Goal: Transaction & Acquisition: Purchase product/service

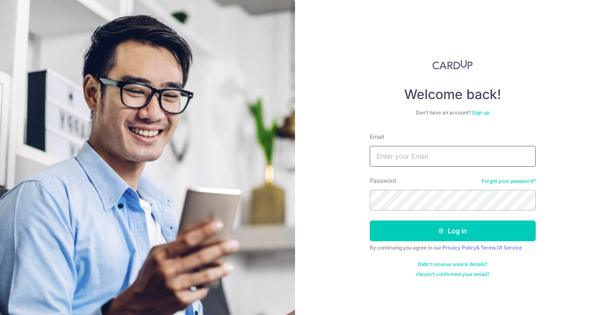
type input "[EMAIL_ADDRESS][DOMAIN_NAME]"
click at [452, 231] on button "Log in" at bounding box center [453, 231] width 166 height 21
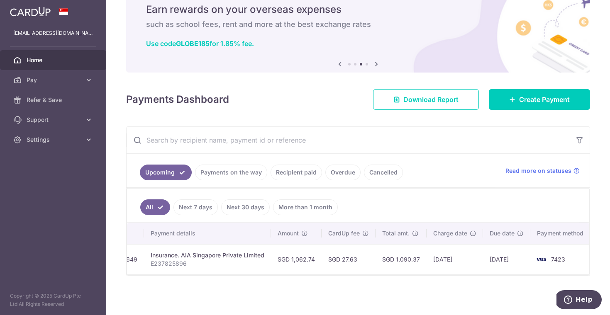
scroll to position [0, 151]
click at [257, 205] on link "Next 30 days" at bounding box center [245, 208] width 49 height 16
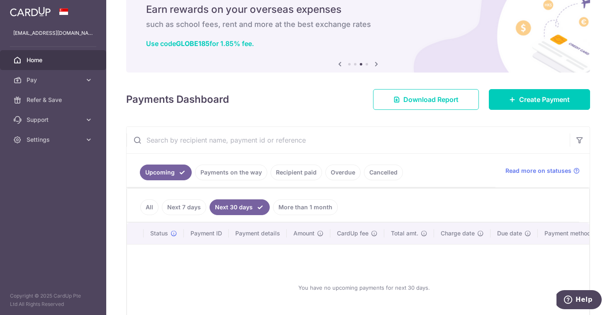
click at [341, 175] on link "Overdue" at bounding box center [342, 173] width 35 height 16
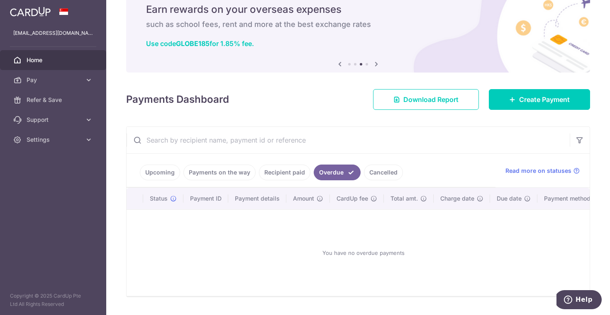
click at [248, 169] on link "Payments on the way" at bounding box center [219, 173] width 72 height 16
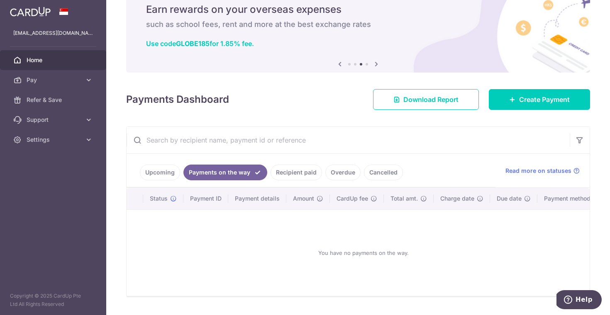
click at [144, 176] on link "Upcoming" at bounding box center [160, 173] width 40 height 16
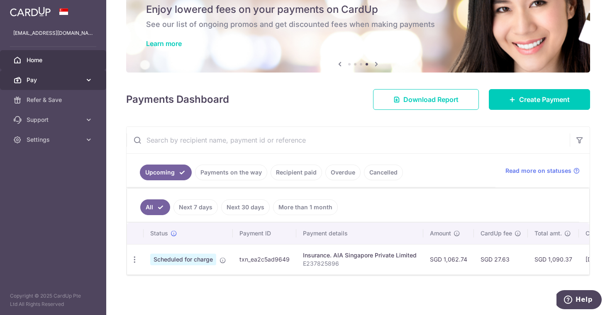
click at [90, 78] on icon at bounding box center [89, 80] width 8 height 8
click at [309, 176] on link "Recipient paid" at bounding box center [295, 173] width 51 height 16
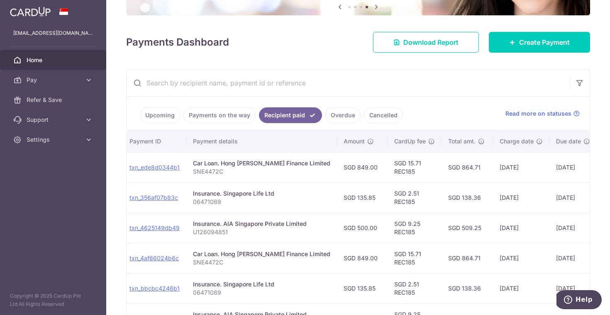
scroll to position [0, 92]
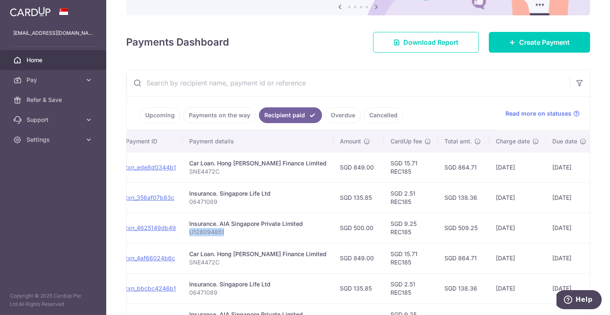
drag, startPoint x: 224, startPoint y: 234, endPoint x: 189, endPoint y: 230, distance: 35.0
click at [189, 230] on p "U126094851" at bounding box center [257, 232] width 137 height 8
copy p "U126094851"
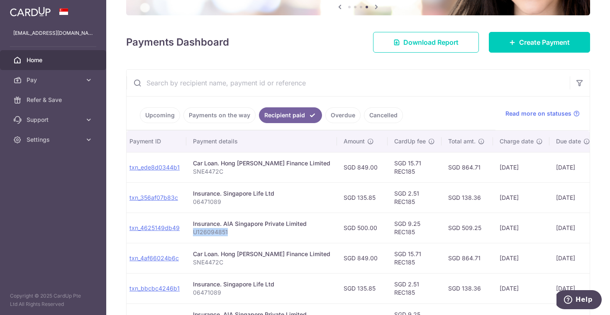
scroll to position [90, 0]
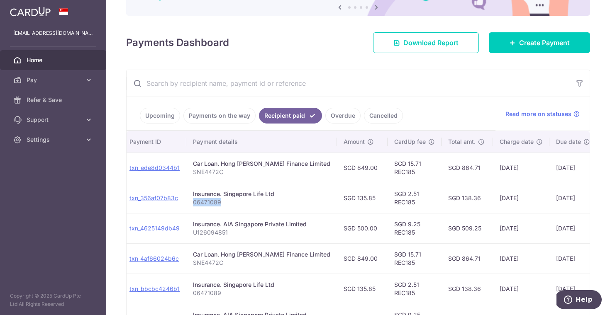
drag, startPoint x: 221, startPoint y: 204, endPoint x: 192, endPoint y: 204, distance: 29.0
click at [193, 204] on p "06471089" at bounding box center [261, 202] width 137 height 8
copy p "06471089"
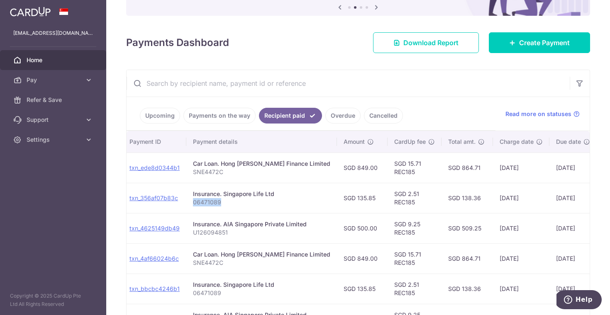
click at [266, 168] on p "SNE4472C" at bounding box center [261, 172] width 137 height 8
click at [253, 166] on div "Car Loan. Hong Leong Finance Limited" at bounding box center [261, 164] width 137 height 8
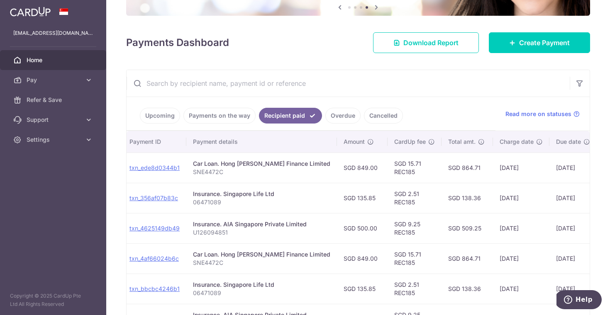
scroll to position [0, 109]
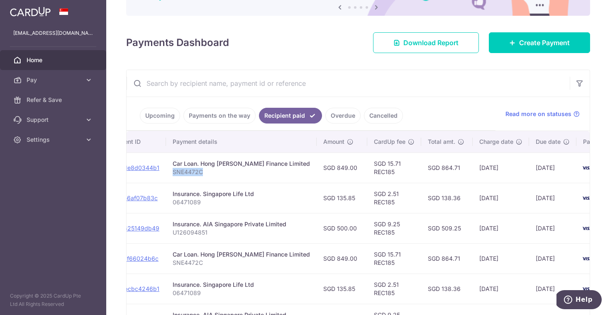
drag, startPoint x: 207, startPoint y: 170, endPoint x: 171, endPoint y: 171, distance: 36.5
click at [171, 171] on td "Car Loan. Hong Leong Finance Limited SNE4472C" at bounding box center [241, 168] width 151 height 30
copy p "SNE4472C"
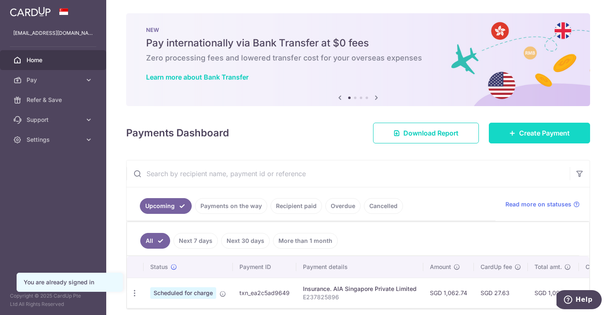
click at [556, 126] on link "Create Payment" at bounding box center [539, 133] width 101 height 21
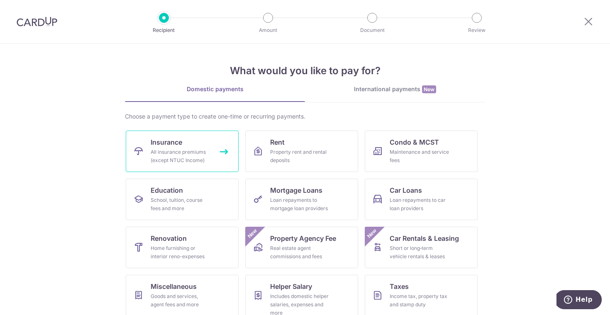
click at [163, 141] on span "Insurance" at bounding box center [167, 142] width 32 height 10
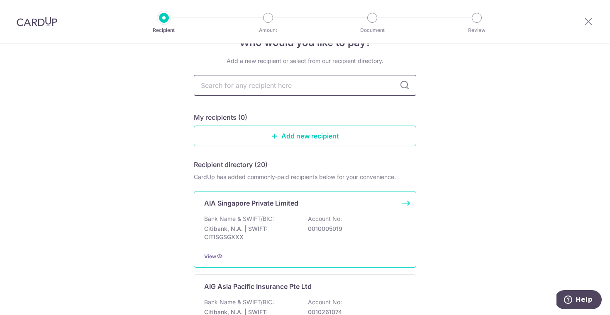
scroll to position [31, 0]
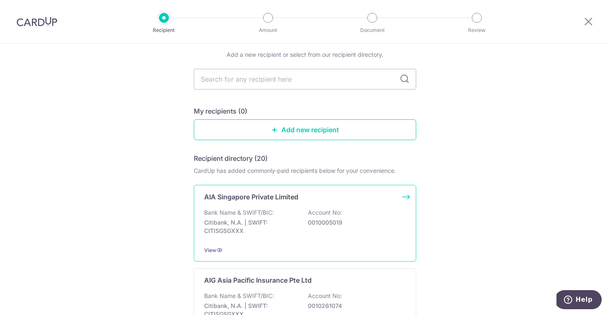
click at [307, 214] on div "Bank Name & SWIFT/BIC: Citibank, N.A. | SWIFT: CITISGSGXXX Account No: 00100050…" at bounding box center [305, 224] width 202 height 31
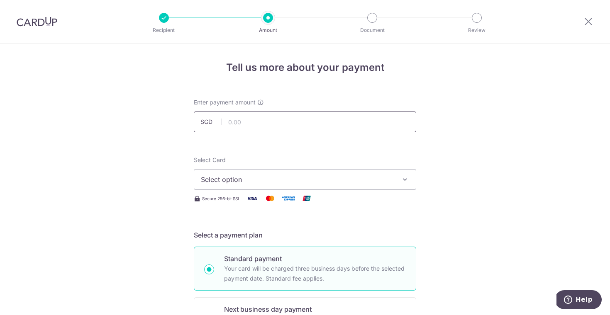
click at [268, 125] on input "text" at bounding box center [305, 122] width 222 height 21
click at [230, 173] on button "Select option" at bounding box center [305, 179] width 222 height 21
type input "500.00"
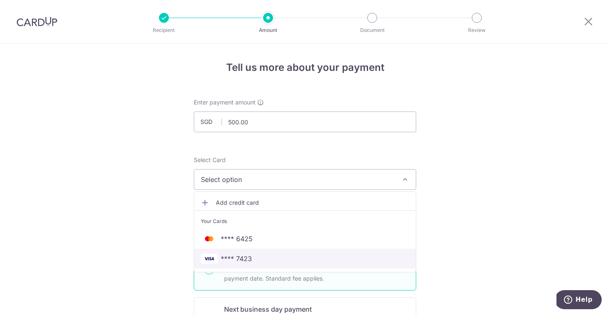
click at [228, 258] on span "**** 7423" at bounding box center [236, 259] width 31 height 10
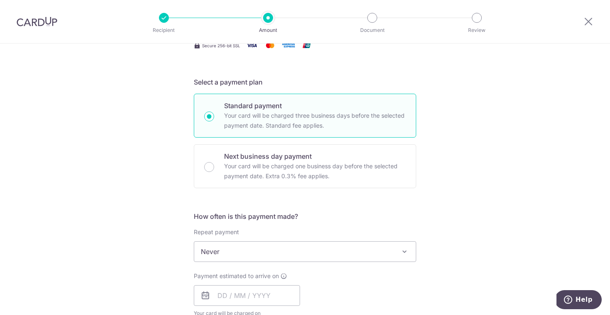
scroll to position [173, 0]
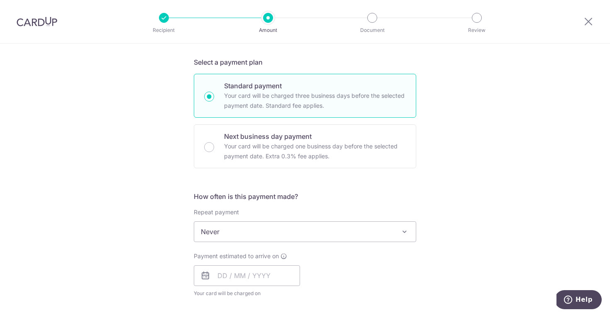
click at [222, 226] on span "Never" at bounding box center [305, 232] width 222 height 20
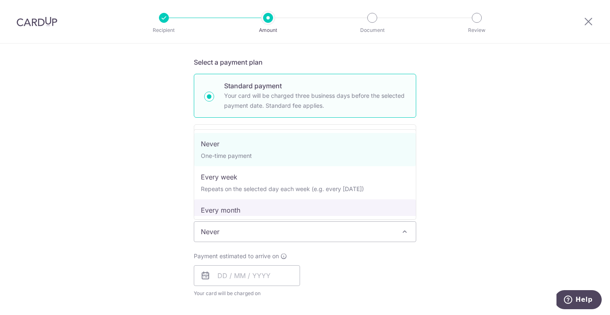
select select "3"
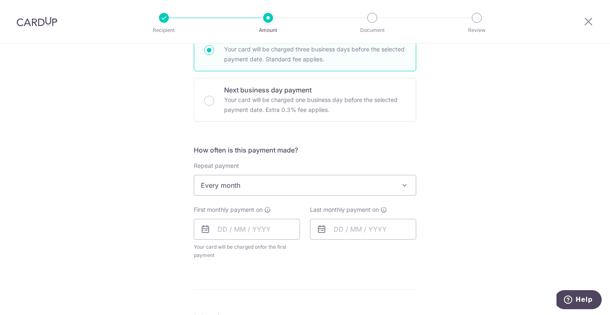
scroll to position [225, 0]
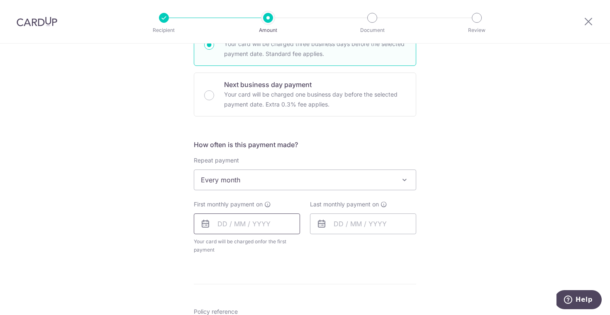
click at [222, 225] on input "text" at bounding box center [247, 224] width 106 height 21
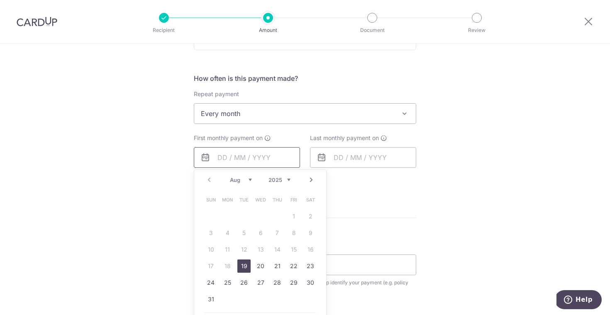
scroll to position [292, 0]
click at [276, 285] on link "28" at bounding box center [276, 282] width 13 height 13
type input "28/08/2025"
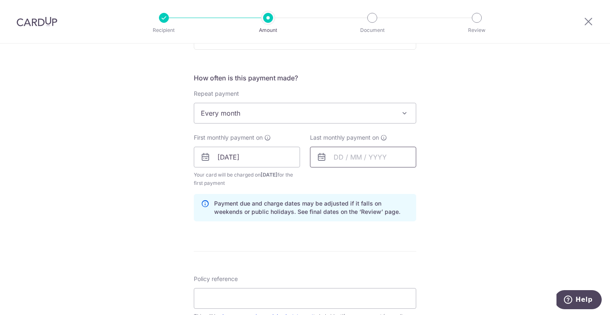
click at [372, 166] on input "text" at bounding box center [363, 157] width 106 height 21
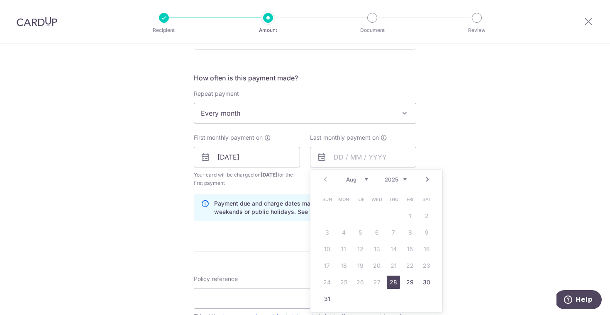
click at [426, 178] on link "Next" at bounding box center [427, 180] width 10 height 10
click at [328, 280] on link "28" at bounding box center [326, 282] width 13 height 13
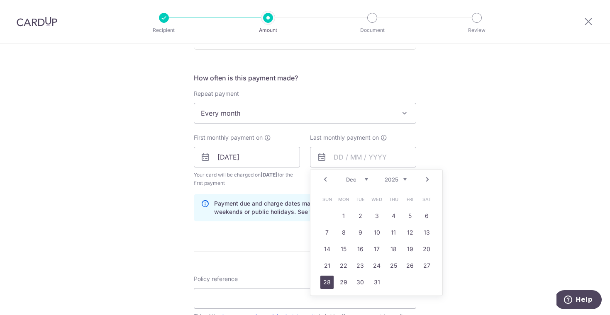
type input "28/12/2025"
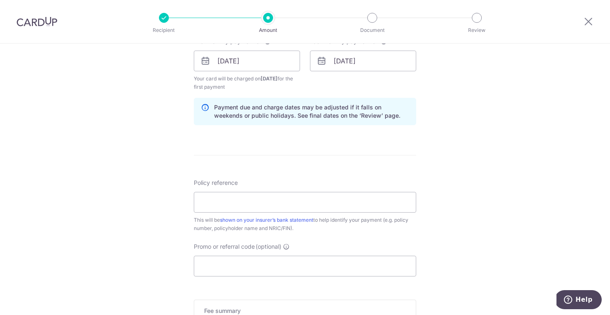
scroll to position [406, 0]
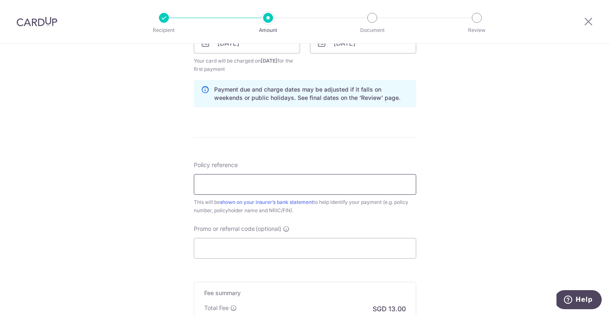
click at [229, 193] on input "Policy reference" at bounding box center [305, 184] width 222 height 21
paste input "U126094851"
type input "U126094851"
click at [234, 251] on input "Promo or referral code (optional)" at bounding box center [305, 248] width 222 height 21
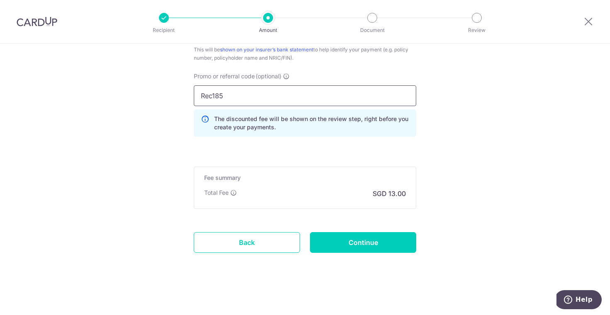
scroll to position [558, 0]
type input "Rec185"
click at [408, 249] on input "Continue" at bounding box center [363, 242] width 106 height 21
type input "Create Schedule"
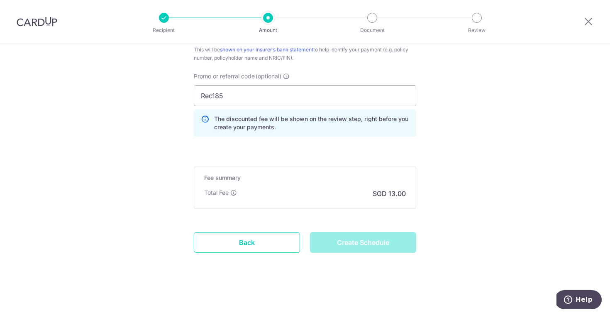
click at [386, 253] on div "Create Schedule" at bounding box center [363, 242] width 116 height 21
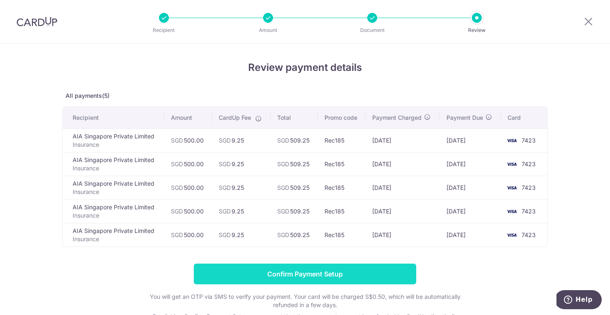
click at [292, 278] on input "Confirm Payment Setup" at bounding box center [305, 274] width 222 height 21
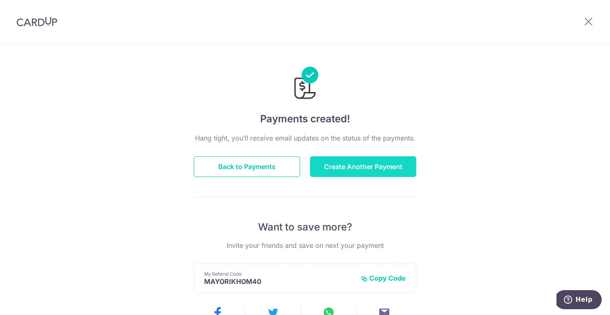
click at [353, 175] on button "Create Another Payment" at bounding box center [363, 166] width 106 height 21
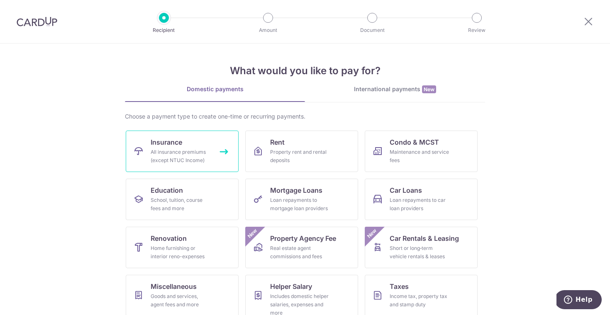
click at [202, 164] on div "All insurance premiums (except NTUC Income)" at bounding box center [181, 156] width 60 height 17
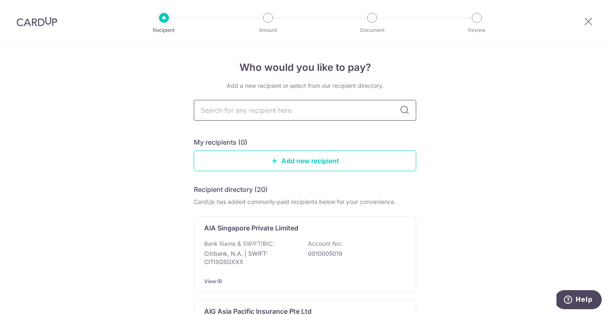
click at [280, 108] on input "text" at bounding box center [305, 110] width 222 height 21
type input "singapore life"
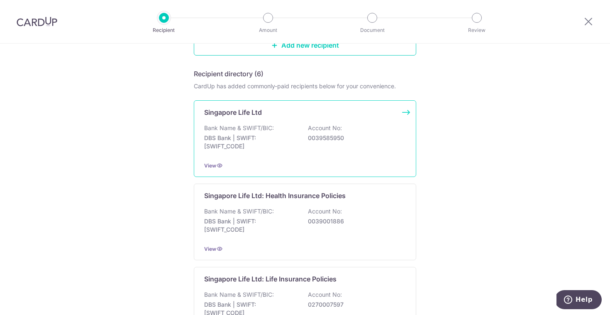
scroll to position [117, 0]
click at [363, 126] on div "Bank Name & SWIFT/BIC: DBS Bank | SWIFT: DBSSSGSGXXX Account No: 0039585950" at bounding box center [305, 138] width 202 height 31
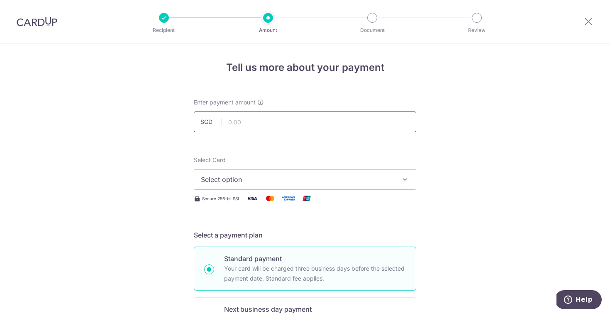
click at [352, 124] on input "text" at bounding box center [305, 122] width 222 height 21
type input "135.85"
click at [315, 175] on span "Select option" at bounding box center [297, 180] width 193 height 10
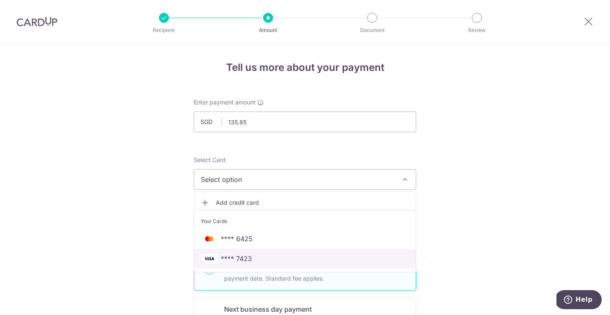
click at [272, 254] on span "**** 7423" at bounding box center [305, 259] width 208 height 10
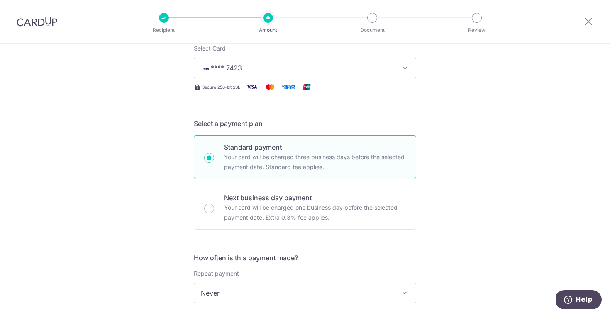
scroll to position [170, 0]
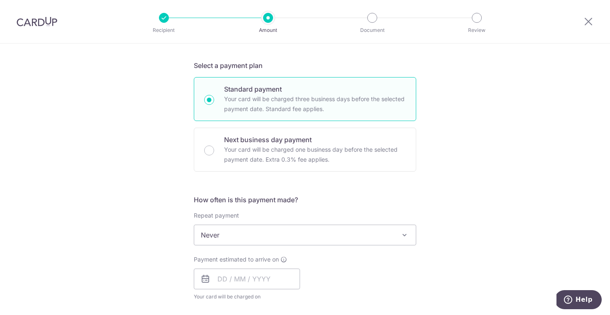
click at [281, 236] on span "Never" at bounding box center [305, 235] width 222 height 20
select select "3"
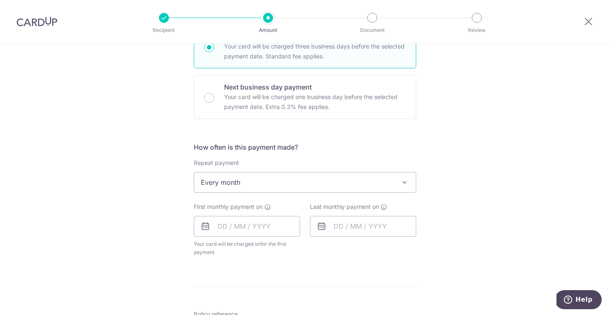
scroll to position [224, 0]
click at [232, 227] on input "text" at bounding box center [247, 224] width 106 height 21
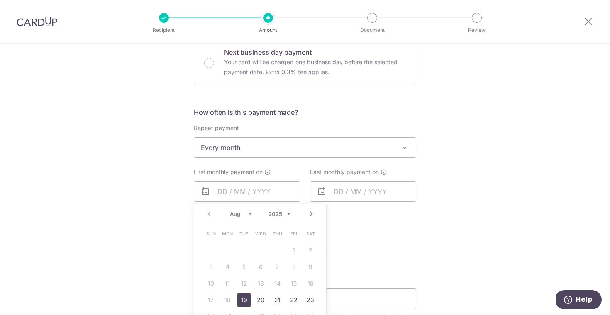
click at [315, 215] on link "Next" at bounding box center [311, 214] width 10 height 10
click at [233, 249] on link "1" at bounding box center [227, 250] width 13 height 13
type input "01/09/2025"
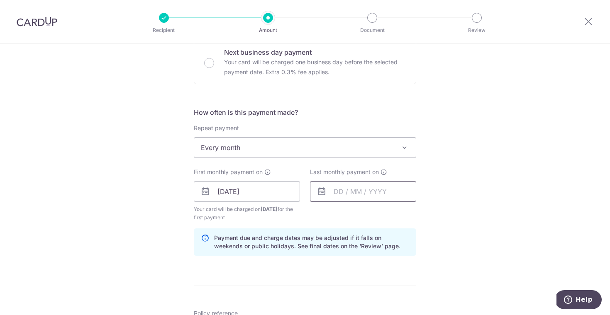
click at [363, 194] on input "text" at bounding box center [363, 191] width 106 height 21
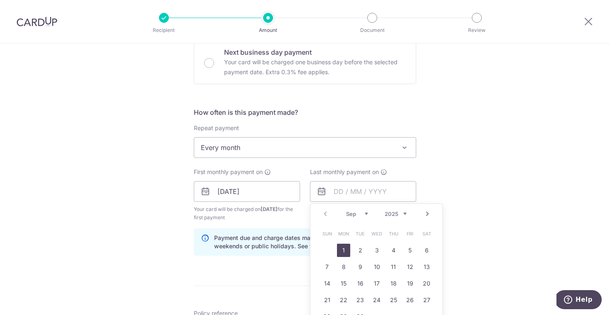
click at [426, 216] on link "Next" at bounding box center [427, 214] width 10 height 10
click at [389, 251] on link "1" at bounding box center [393, 250] width 13 height 13
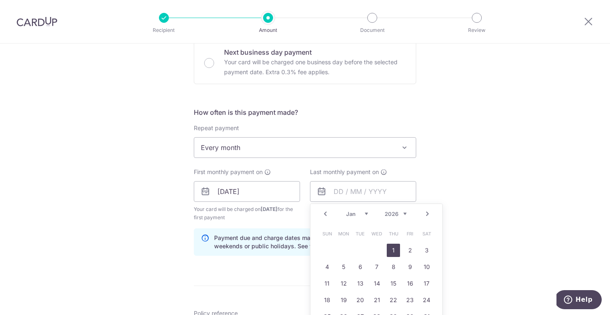
type input "[DATE]"
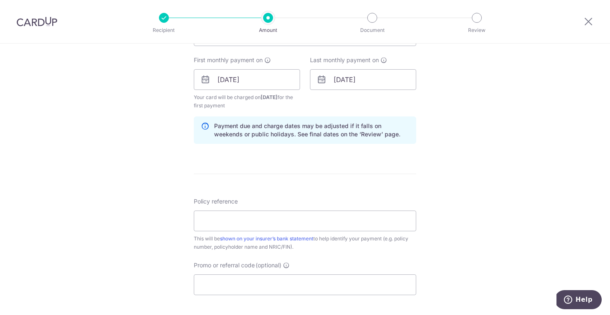
scroll to position [394, 0]
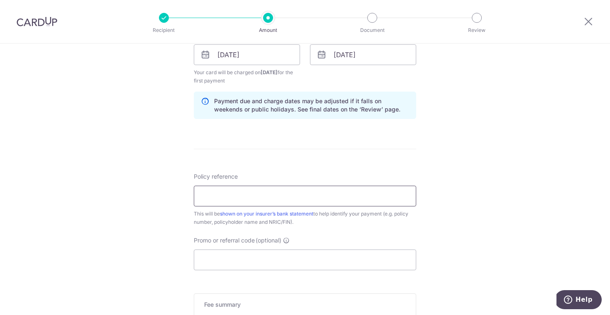
click at [283, 205] on input "Policy reference" at bounding box center [305, 196] width 222 height 21
paste input "06471089"
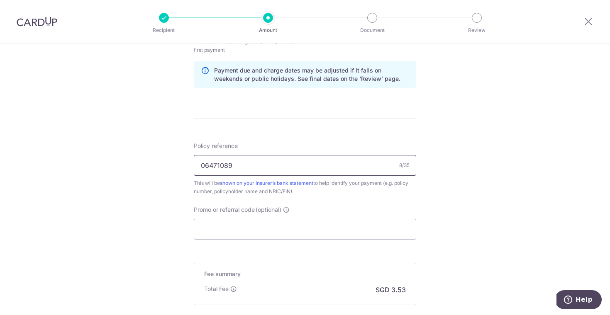
scroll to position [432, 0]
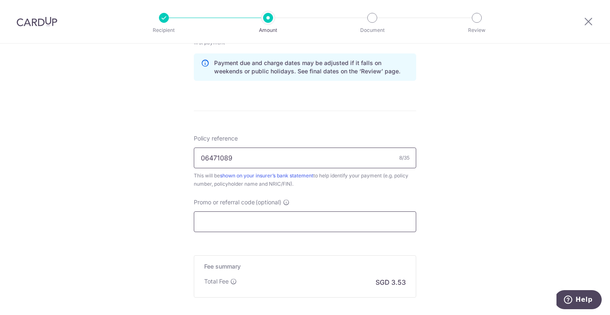
type input "06471089"
click at [254, 230] on input "Promo or referral code (optional)" at bounding box center [305, 222] width 222 height 21
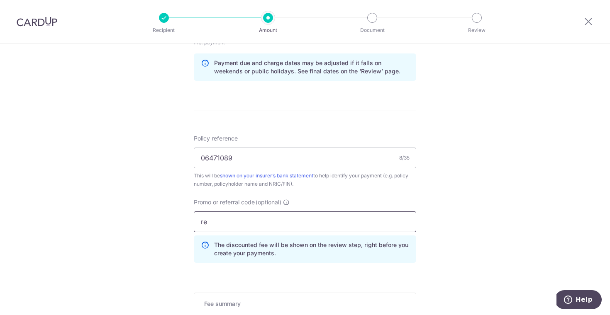
type input "reC185"
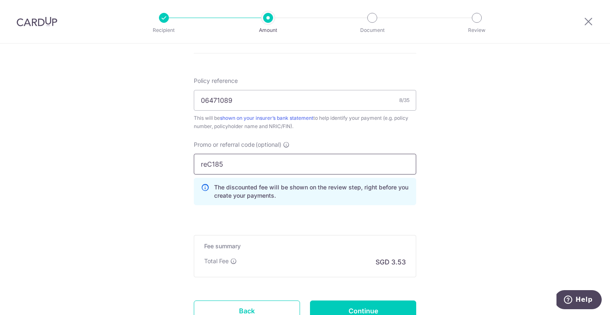
scroll to position [508, 0]
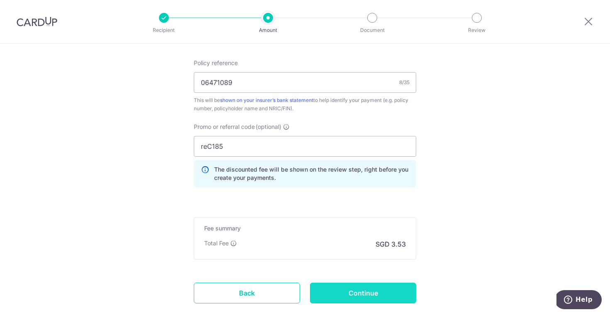
click at [361, 288] on input "Continue" at bounding box center [363, 293] width 106 height 21
type input "Create Schedule"
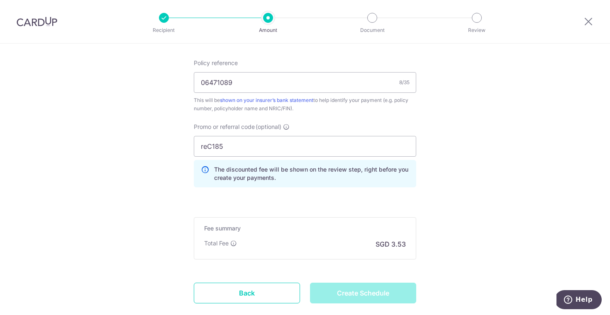
click at [369, 288] on div "Create Schedule" at bounding box center [363, 293] width 116 height 21
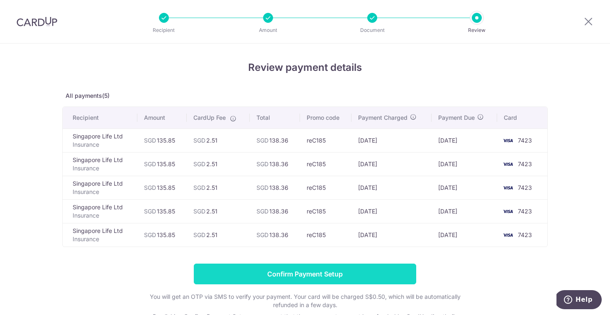
click at [373, 272] on input "Confirm Payment Setup" at bounding box center [305, 274] width 222 height 21
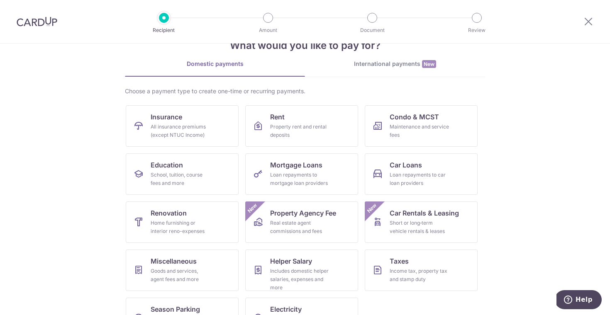
scroll to position [38, 0]
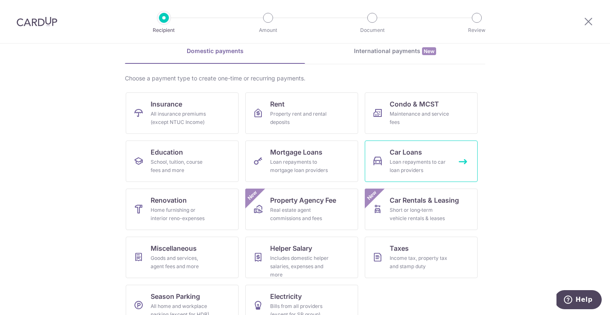
click at [392, 177] on link "Car Loans Loan repayments to car loan providers" at bounding box center [421, 161] width 113 height 41
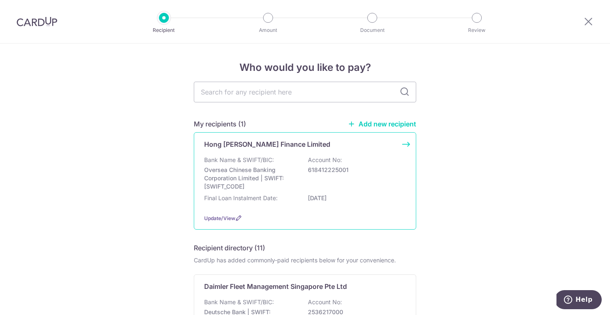
click at [336, 158] on div "Bank Name & SWIFT/BIC: Oversea Chinese Banking Corporation Limited | SWIFT: [SW…" at bounding box center [305, 173] width 202 height 35
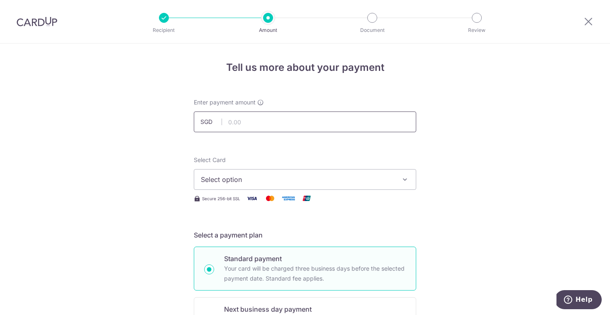
click at [351, 125] on input "text" at bounding box center [305, 122] width 222 height 21
click at [310, 124] on input "text" at bounding box center [305, 122] width 222 height 21
type input "849.00"
click at [232, 175] on span "Select option" at bounding box center [297, 180] width 193 height 10
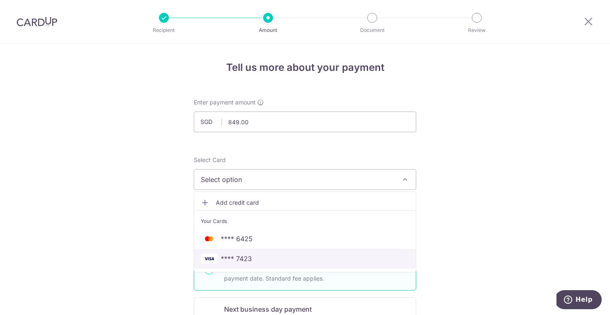
click at [238, 254] on span "**** 7423" at bounding box center [236, 259] width 31 height 10
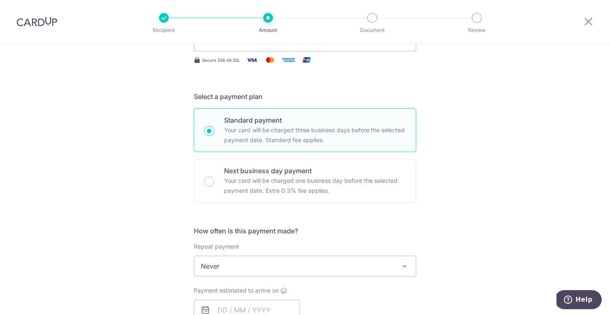
scroll to position [139, 0]
click at [300, 273] on span "Never" at bounding box center [305, 266] width 222 height 20
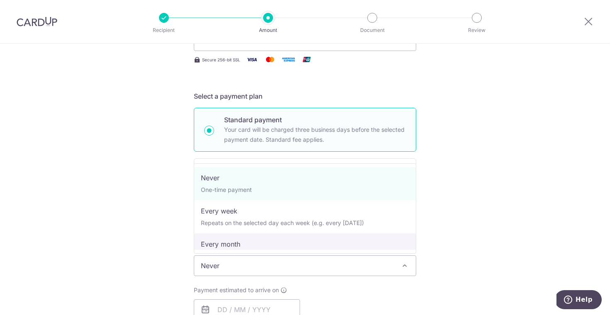
select select "3"
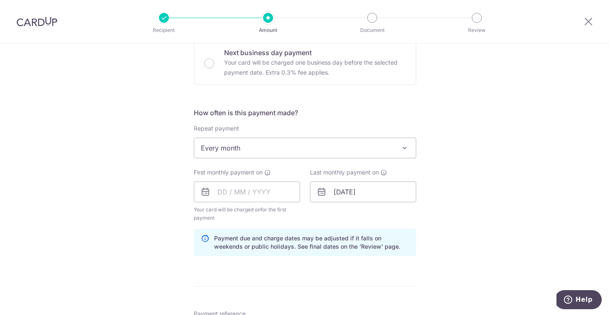
scroll to position [268, 0]
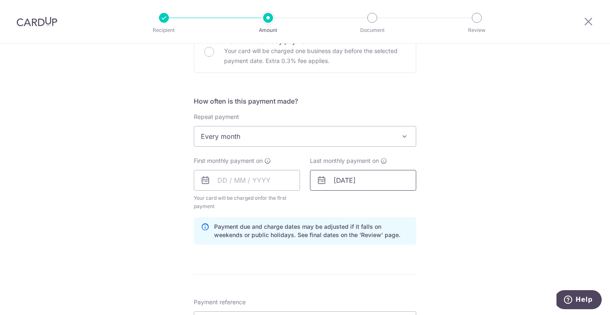
click at [331, 185] on input "[DATE]" at bounding box center [363, 180] width 106 height 21
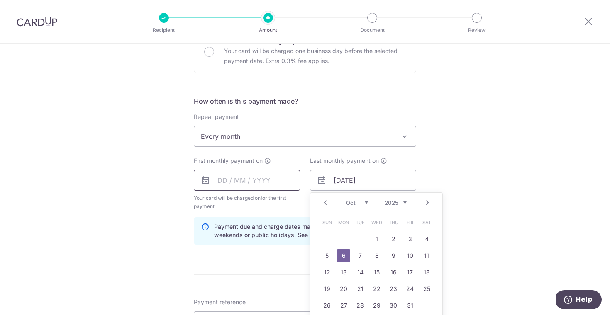
click at [256, 187] on input "text" at bounding box center [247, 180] width 106 height 21
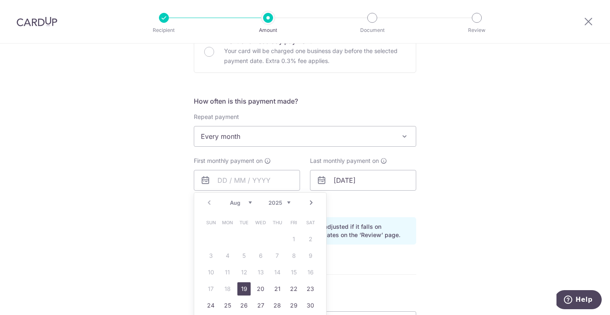
click at [314, 206] on link "Next" at bounding box center [311, 203] width 10 height 10
click at [278, 241] on link "4" at bounding box center [276, 239] width 13 height 13
type input "[DATE]"
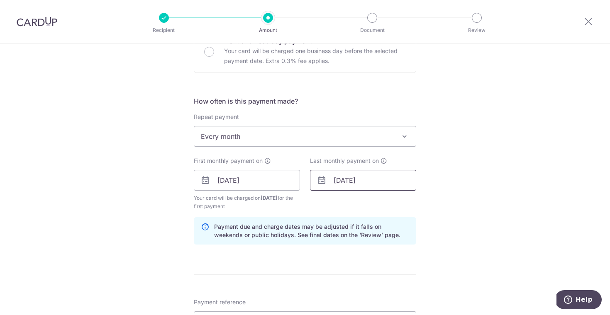
click at [380, 184] on input "[DATE]" at bounding box center [363, 180] width 106 height 21
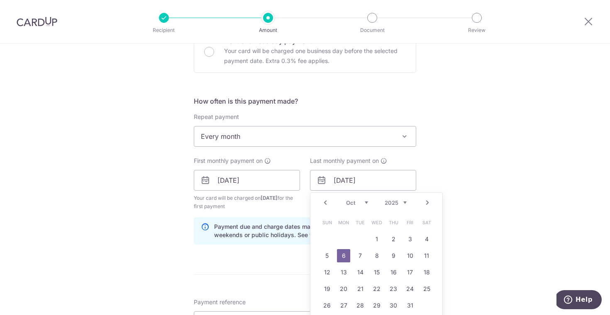
click at [422, 201] on link "Next" at bounding box center [427, 203] width 10 height 10
click at [364, 253] on link "4" at bounding box center [359, 255] width 13 height 13
type input "[DATE]"
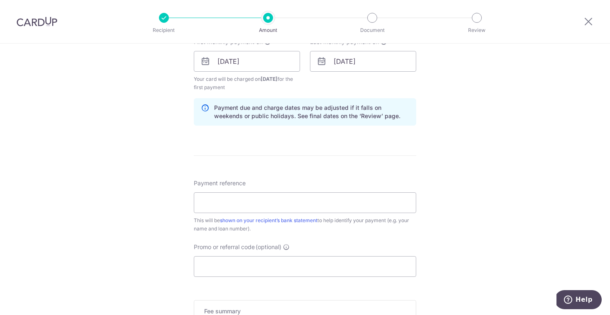
scroll to position [402, 0]
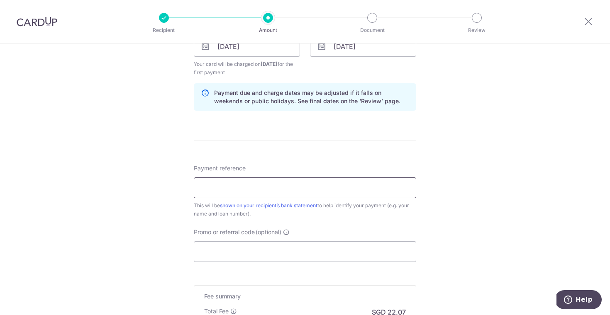
click at [275, 181] on input "Payment reference" at bounding box center [305, 188] width 222 height 21
paste input "SNE4472C"
type input "SNE4472C"
click at [251, 248] on input "Promo or referral code (optional)" at bounding box center [305, 251] width 222 height 21
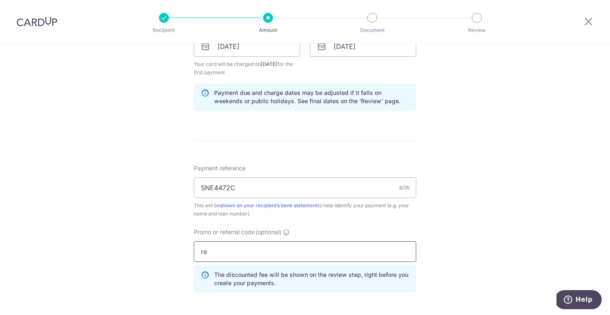
type input "rec185"
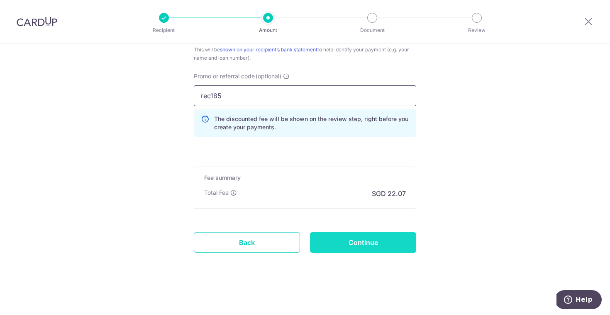
scroll to position [558, 0]
click at [364, 240] on input "Continue" at bounding box center [363, 242] width 106 height 21
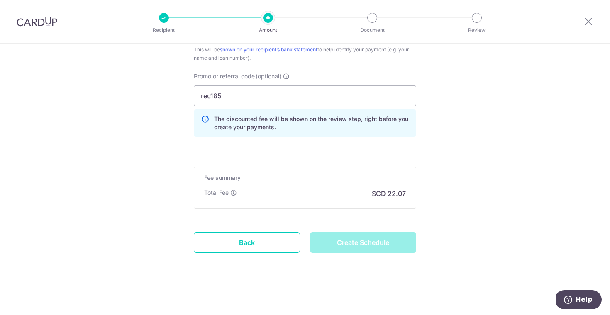
type input "Create Schedule"
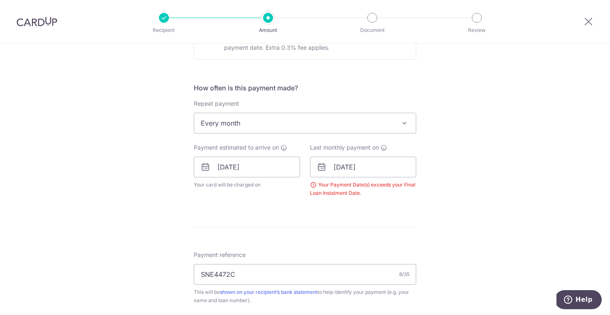
scroll to position [268, 0]
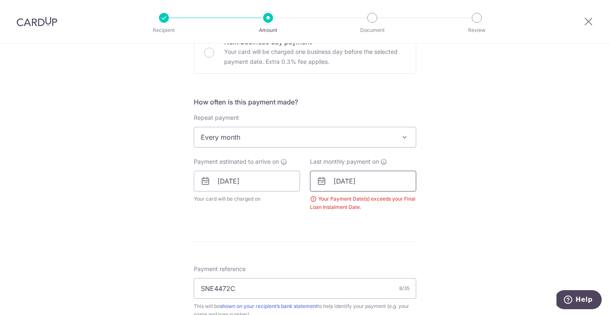
click at [385, 186] on input "[DATE]" at bounding box center [363, 181] width 106 height 21
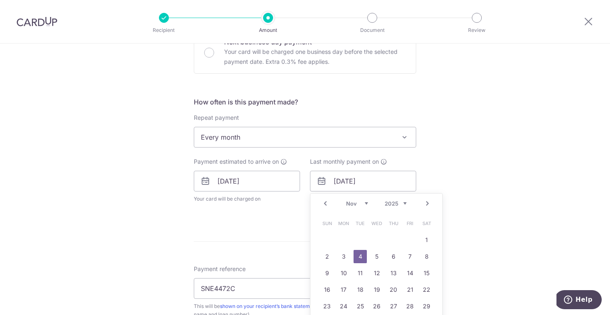
click at [552, 68] on div "Tell us more about your payment Enter payment amount SGD 849.00 849.00 Select C…" at bounding box center [305, 174] width 610 height 796
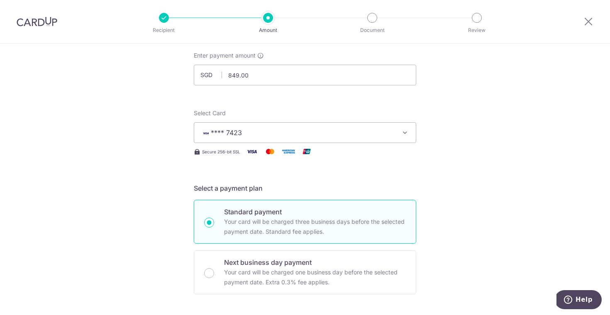
scroll to position [347, 0]
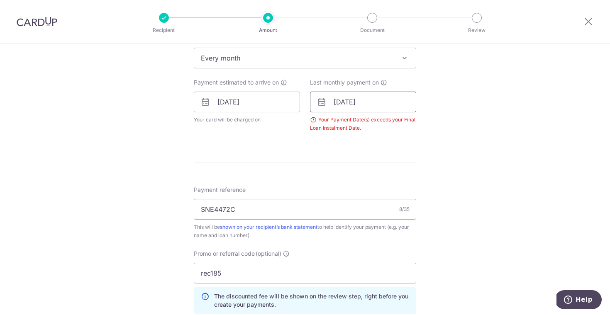
click at [395, 102] on input "[DATE]" at bounding box center [363, 102] width 106 height 21
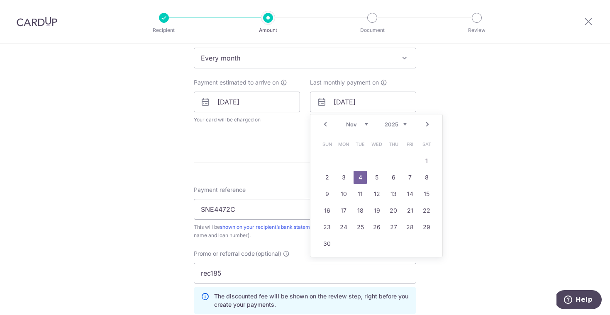
click at [430, 124] on link "Next" at bounding box center [427, 124] width 10 height 10
click at [390, 160] on link "4" at bounding box center [393, 160] width 13 height 13
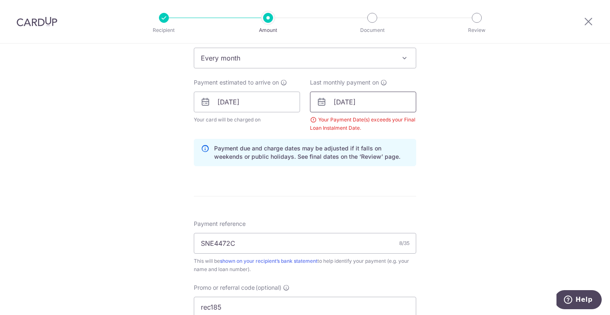
click at [403, 107] on input "[DATE]" at bounding box center [363, 102] width 106 height 21
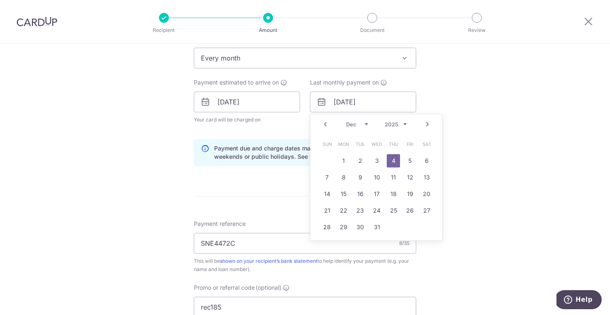
click at [328, 122] on link "Prev" at bounding box center [325, 124] width 10 height 10
click at [427, 162] on link "4" at bounding box center [426, 160] width 13 height 13
type input "[DATE]"
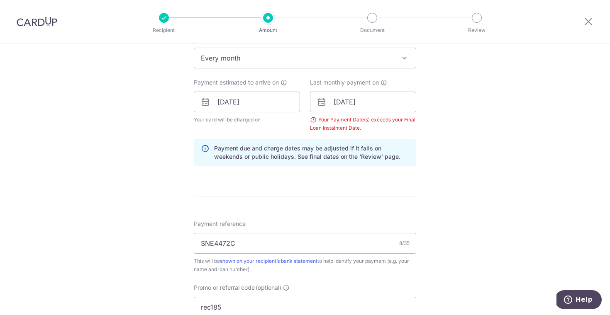
click at [427, 162] on div "Tell us more about your payment Enter payment amount SGD 849.00 849.00 Select C…" at bounding box center [305, 112] width 610 height 830
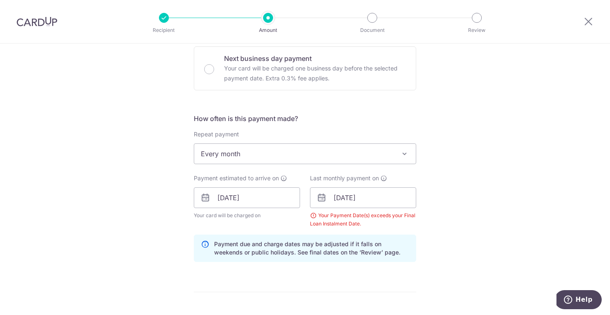
scroll to position [251, 0]
click at [344, 197] on input "[DATE]" at bounding box center [363, 198] width 106 height 21
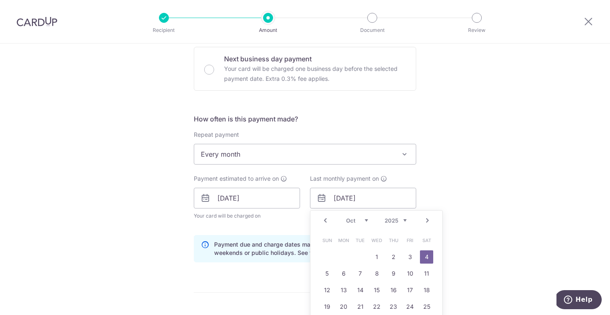
click at [329, 162] on span "Every month" at bounding box center [305, 154] width 222 height 20
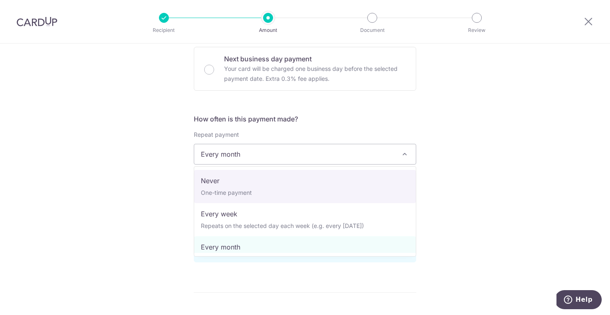
select select "1"
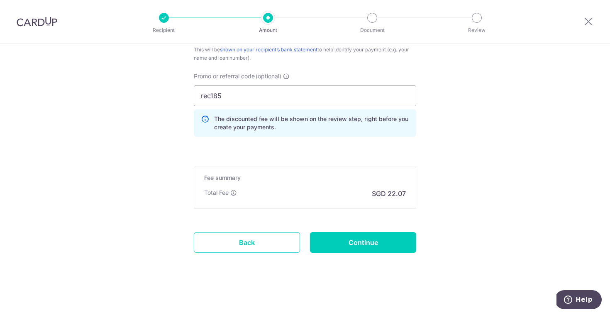
scroll to position [550, 0]
click at [358, 252] on input "Continue" at bounding box center [363, 242] width 106 height 21
type input "Create Schedule"
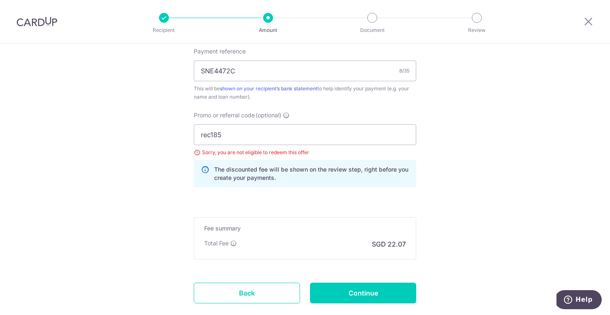
scroll to position [510, 0]
click at [229, 142] on input "rec185" at bounding box center [305, 135] width 222 height 21
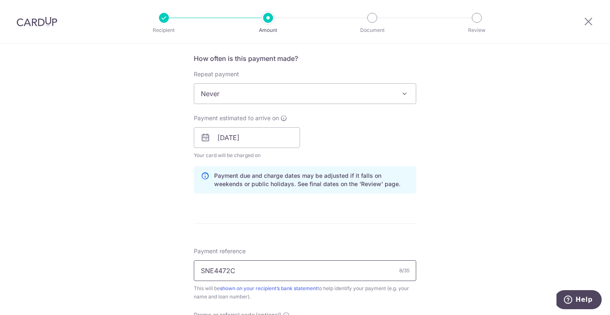
scroll to position [298, 0]
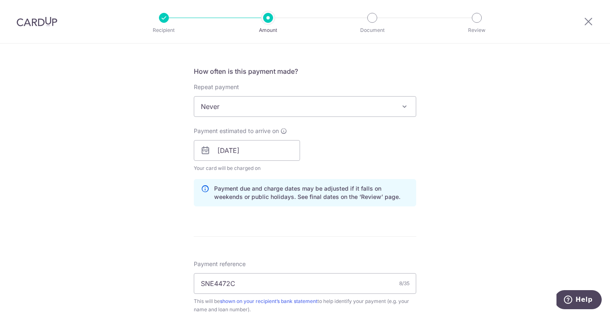
type input "REC185"
click at [393, 98] on span "Never" at bounding box center [305, 107] width 222 height 20
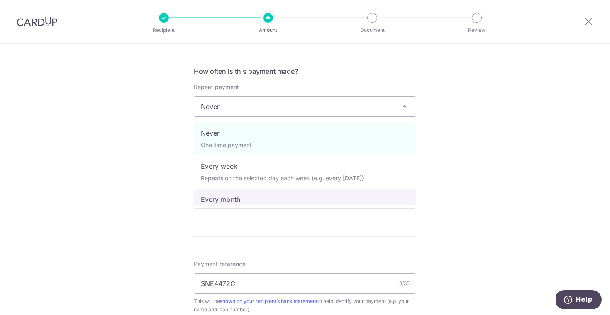
select select "3"
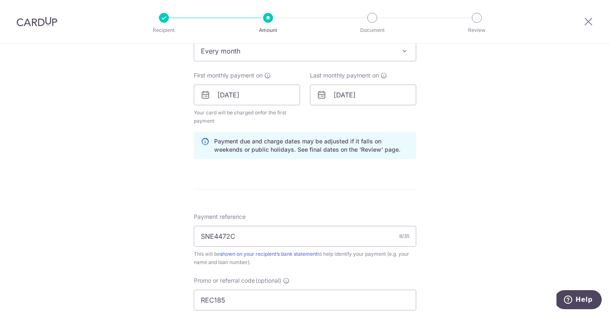
scroll to position [351, 0]
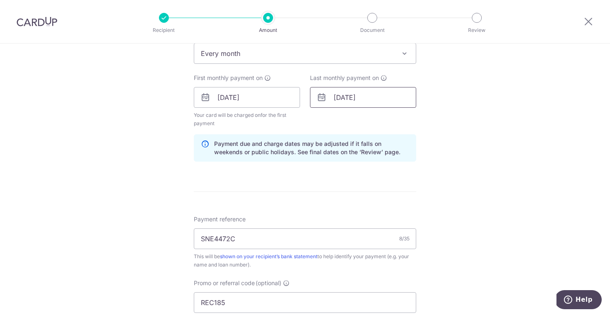
click at [335, 97] on input "06/10/2025" at bounding box center [363, 97] width 106 height 21
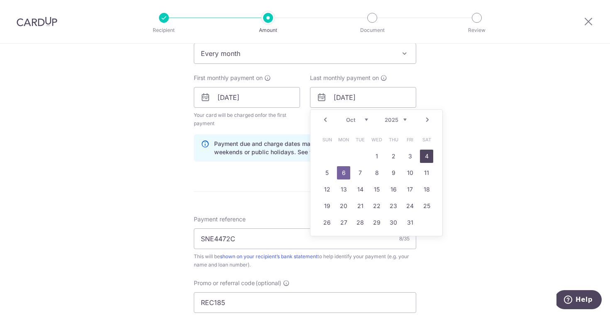
click at [421, 161] on link "4" at bounding box center [426, 156] width 13 height 13
type input "[DATE]"
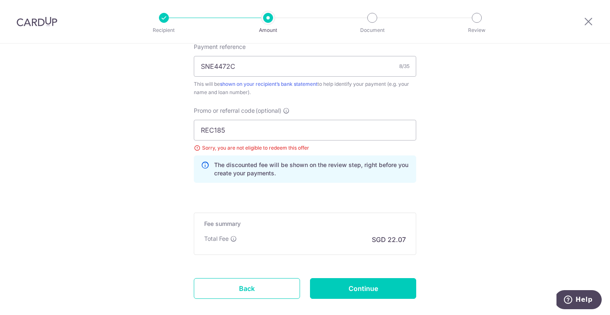
scroll to position [536, 0]
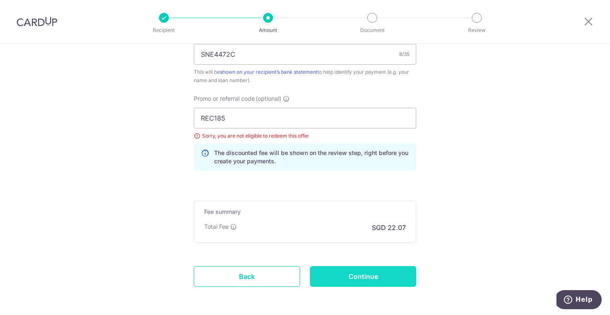
click at [373, 271] on input "Continue" at bounding box center [363, 276] width 106 height 21
type input "Update Schedule"
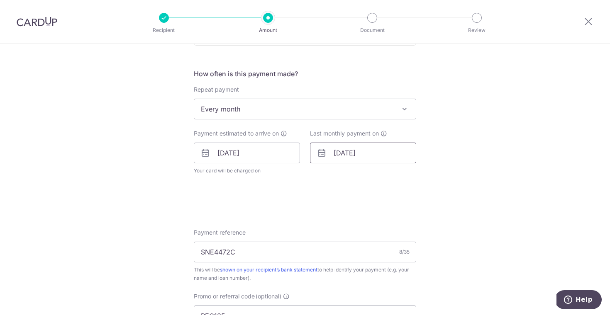
scroll to position [312, 0]
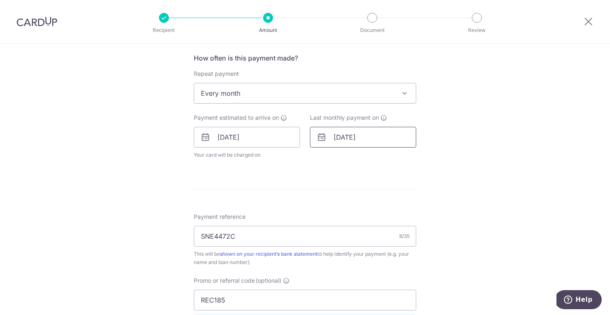
click at [372, 136] on input "[DATE]" at bounding box center [363, 137] width 106 height 21
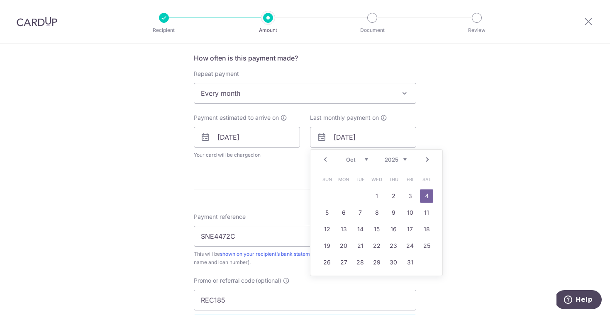
click at [427, 164] on link "Next" at bounding box center [427, 160] width 10 height 10
click at [363, 215] on link "4" at bounding box center [359, 212] width 13 height 13
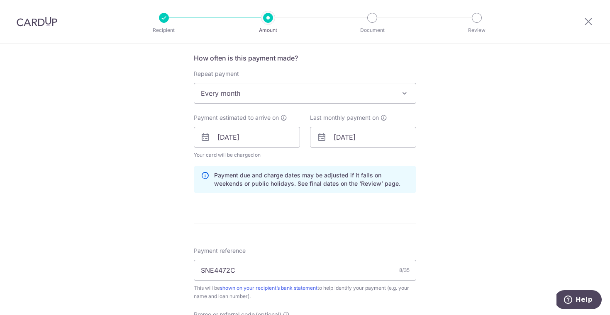
click at [480, 209] on div "Tell us more about your payment Enter payment amount SGD 849.00 849.00 Select C…" at bounding box center [305, 143] width 610 height 822
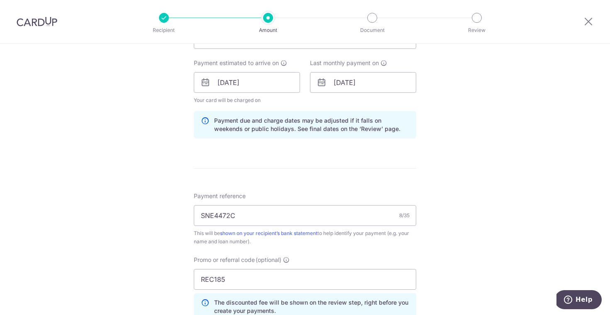
scroll to position [368, 0]
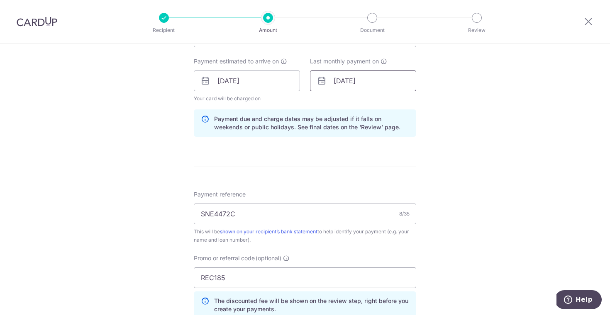
click at [393, 81] on input "[DATE]" at bounding box center [363, 81] width 106 height 21
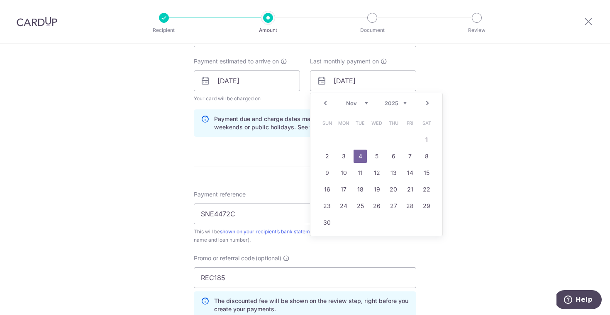
click at [331, 104] on div "Prev Next Sep Oct Nov Dec 2025 2026 2027 2028 2029 2030 2031 2032 2033 2034 2035" at bounding box center [376, 103] width 132 height 20
click at [328, 103] on link "Prev" at bounding box center [325, 103] width 10 height 10
click at [422, 139] on link "4" at bounding box center [426, 139] width 13 height 13
type input "[DATE]"
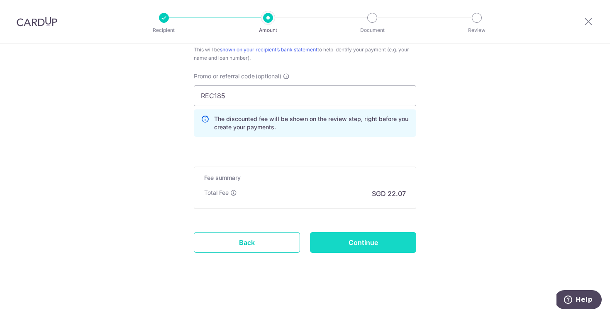
scroll to position [550, 0]
click at [364, 239] on input "Continue" at bounding box center [363, 242] width 106 height 21
type input "Update Schedule"
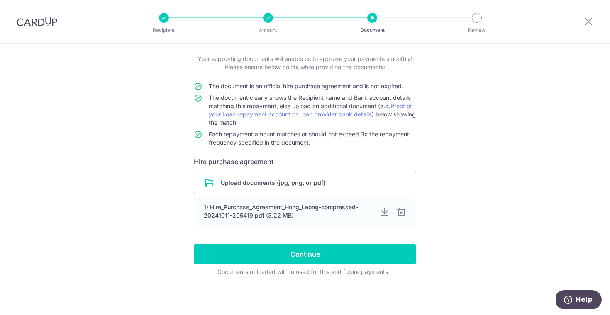
scroll to position [44, 0]
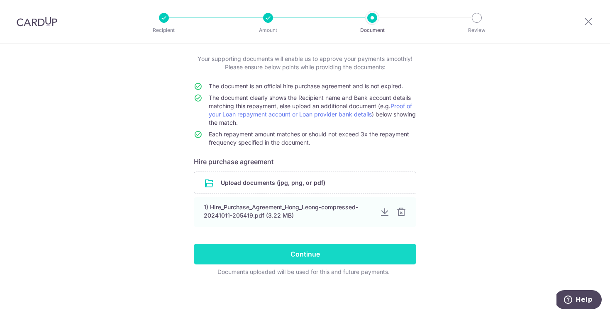
click at [319, 254] on input "Continue" at bounding box center [305, 254] width 222 height 21
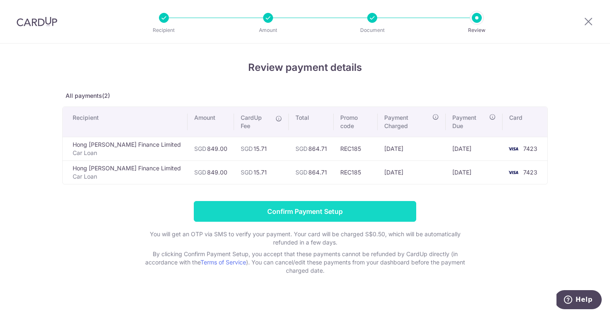
click at [391, 201] on input "Confirm Payment Setup" at bounding box center [305, 211] width 222 height 21
